Goal: Browse casually

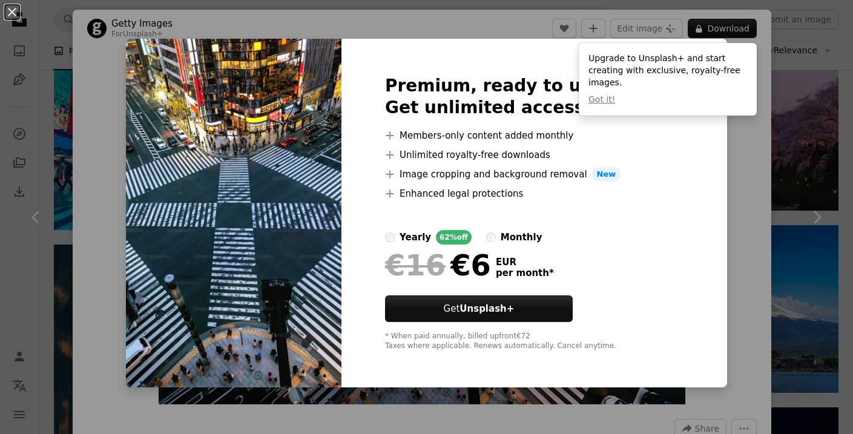
scroll to position [600, 0]
click at [288, 244] on img at bounding box center [233, 213] width 215 height 349
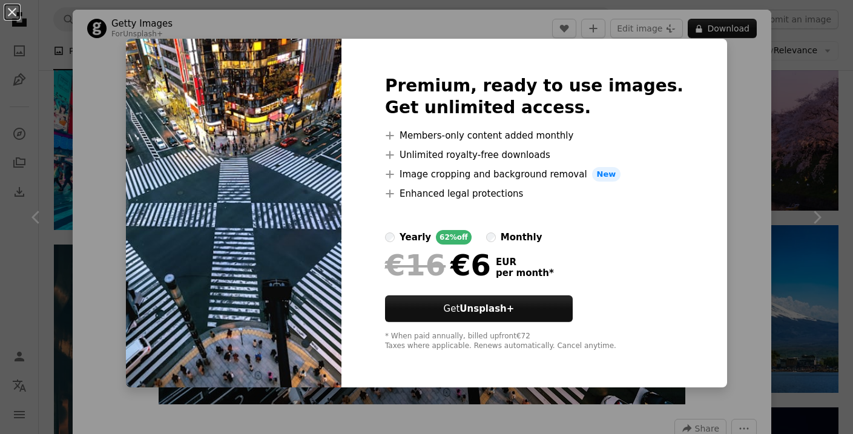
click at [295, 224] on img at bounding box center [233, 213] width 215 height 349
click at [107, 102] on div "An X shape Premium, ready to use images. Get unlimited access. A plus sign Memb…" at bounding box center [426, 217] width 853 height 434
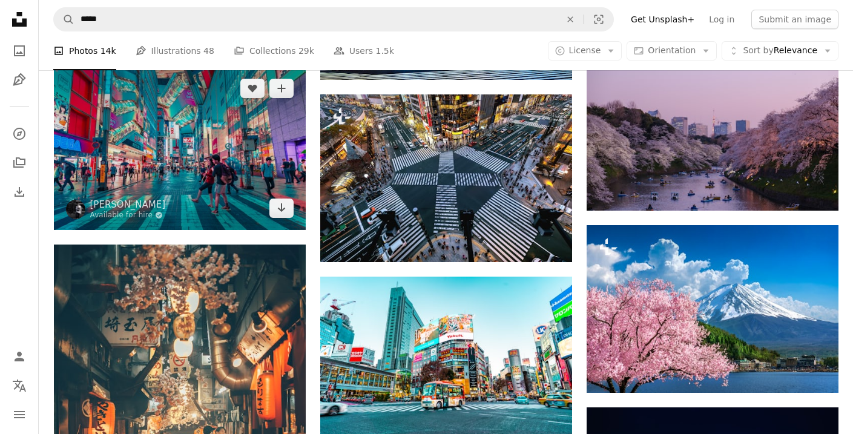
click at [244, 152] on img at bounding box center [180, 148] width 252 height 163
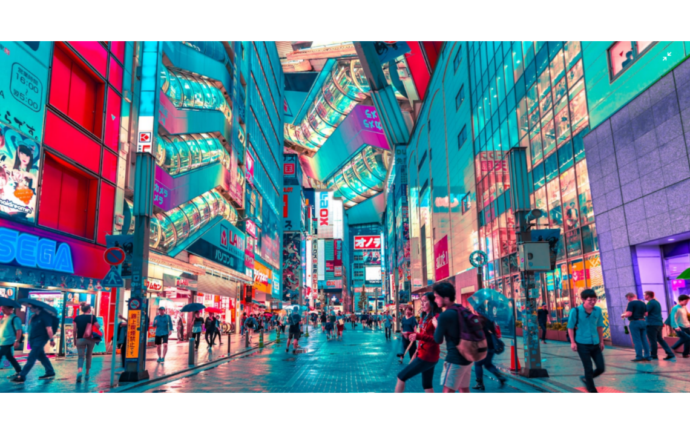
scroll to position [57, 0]
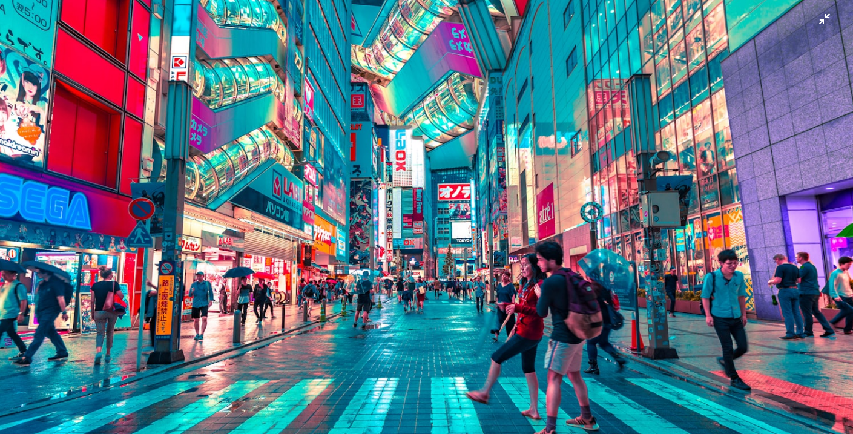
click at [312, 173] on img "Zoom out on this image" at bounding box center [426, 220] width 854 height 554
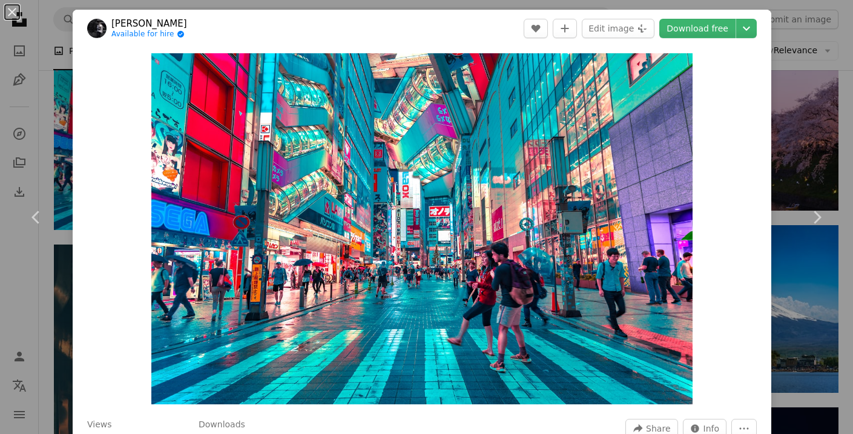
drag, startPoint x: 405, startPoint y: 24, endPoint x: 315, endPoint y: 36, distance: 91.6
click at [315, 36] on header "[PERSON_NAME] Available for hire A checkmark inside of a circle A heart A plus …" at bounding box center [422, 29] width 698 height 38
click at [801, 97] on div "An X shape Chevron left Chevron right [PERSON_NAME] Available for hire A checkm…" at bounding box center [426, 217] width 853 height 434
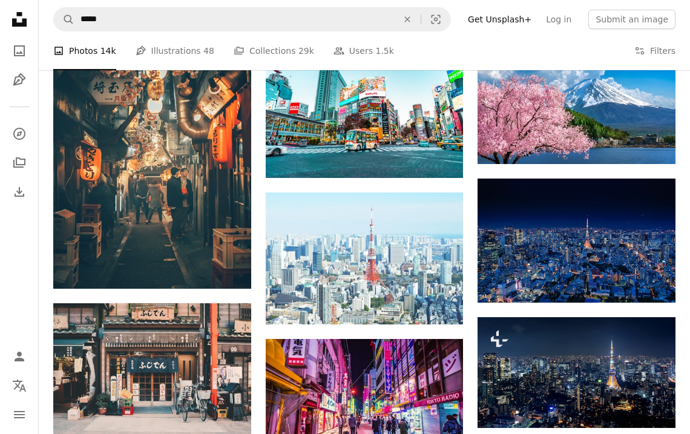
scroll to position [728, 0]
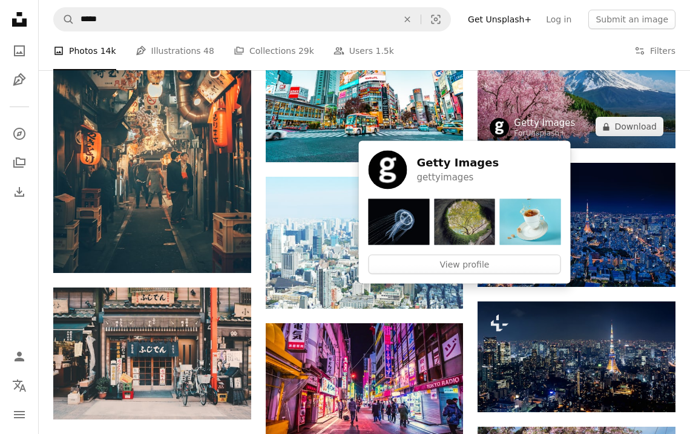
click at [562, 117] on link "Getty Images" at bounding box center [544, 123] width 61 height 12
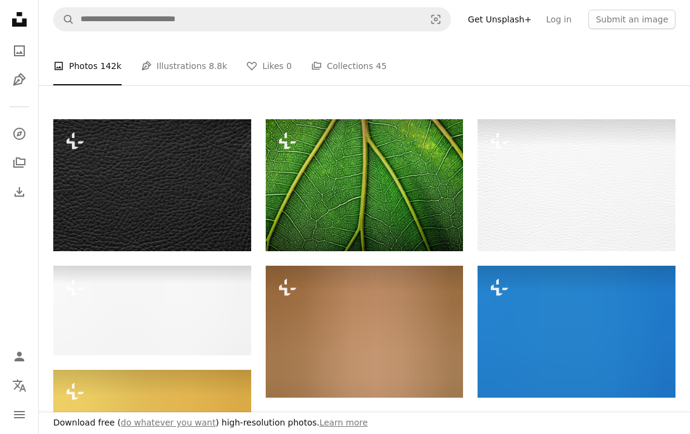
scroll to position [196, 0]
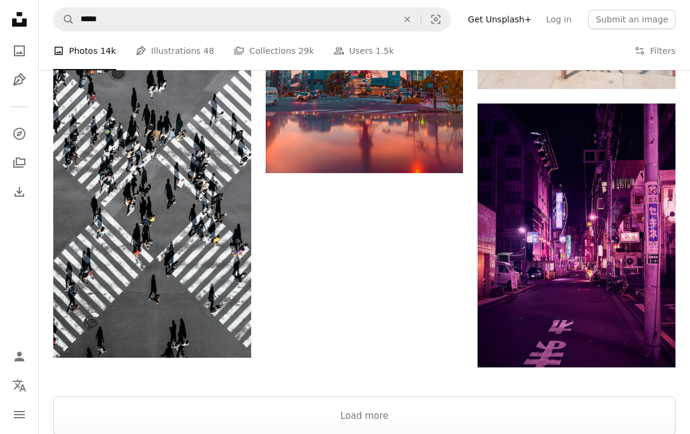
scroll to position [1344, 0]
